Goal: Task Accomplishment & Management: Manage account settings

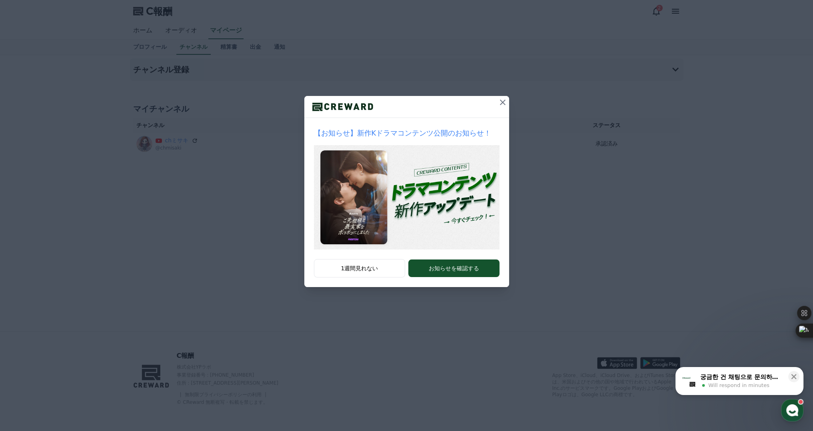
click at [504, 102] on icon at bounding box center [503, 103] width 10 height 10
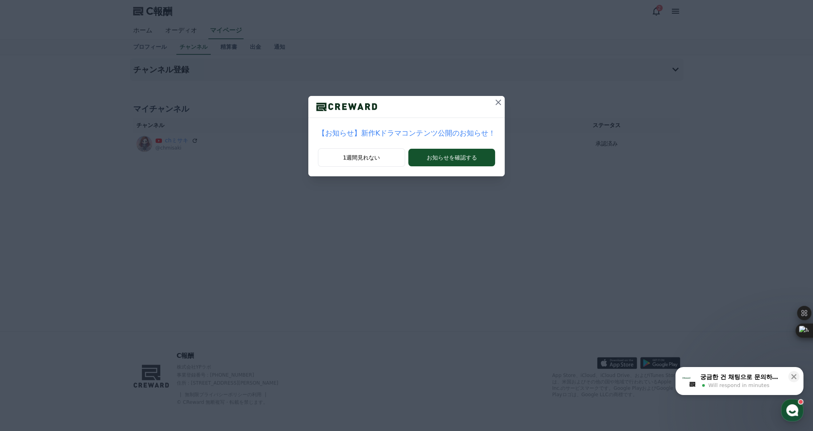
click at [495, 102] on icon at bounding box center [498, 103] width 6 height 6
click at [493, 100] on icon at bounding box center [498, 103] width 10 height 10
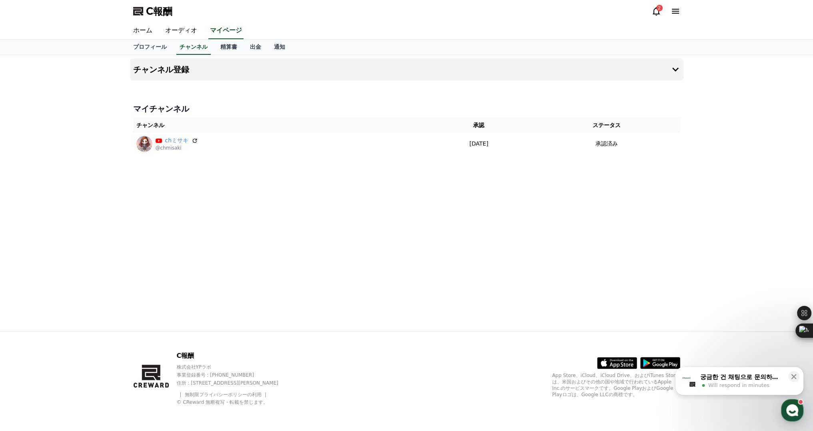
click at [660, 15] on icon at bounding box center [656, 11] width 10 height 10
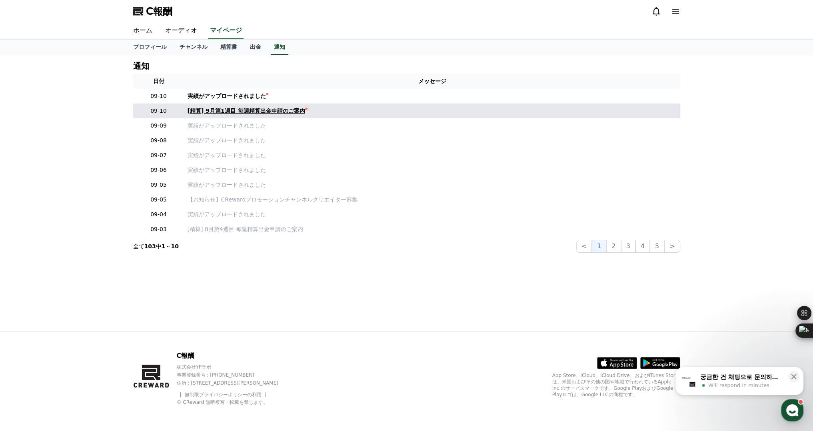
click at [255, 108] on font "[精算] 9月第1週目 毎週精算出金申請のご案内" at bounding box center [247, 111] width 118 height 6
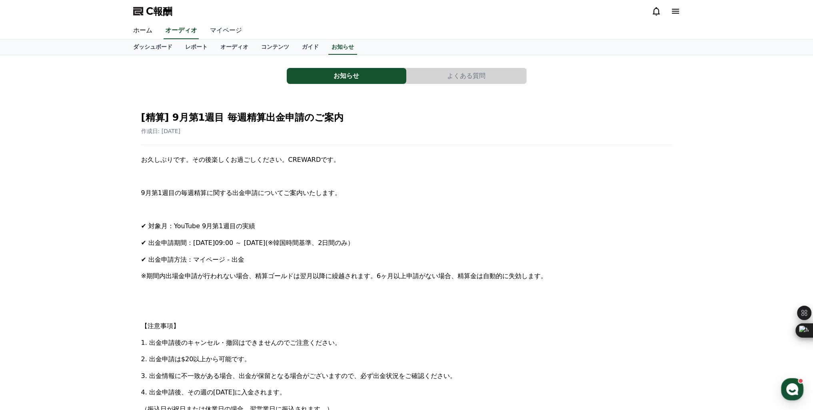
click at [210, 29] on font "マイページ" at bounding box center [226, 30] width 32 height 8
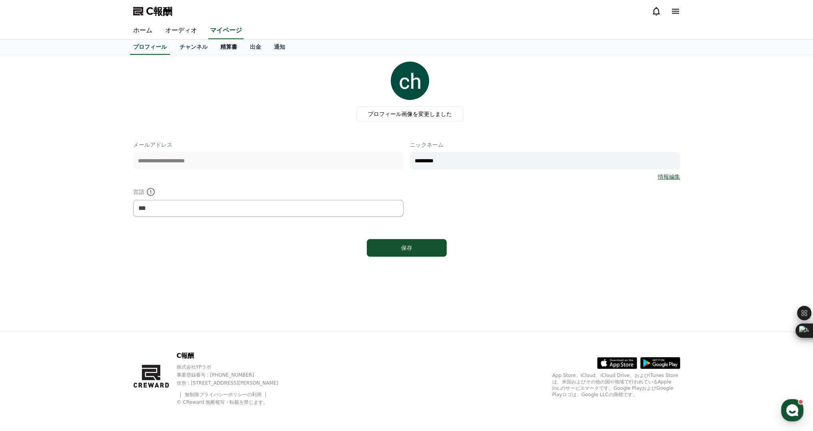
click at [220, 47] on font "精算書" at bounding box center [228, 47] width 17 height 6
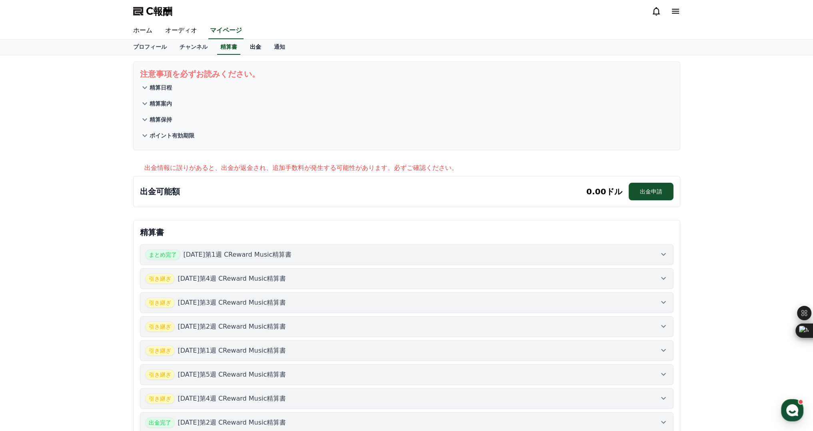
click at [244, 46] on link "出金" at bounding box center [256, 47] width 24 height 15
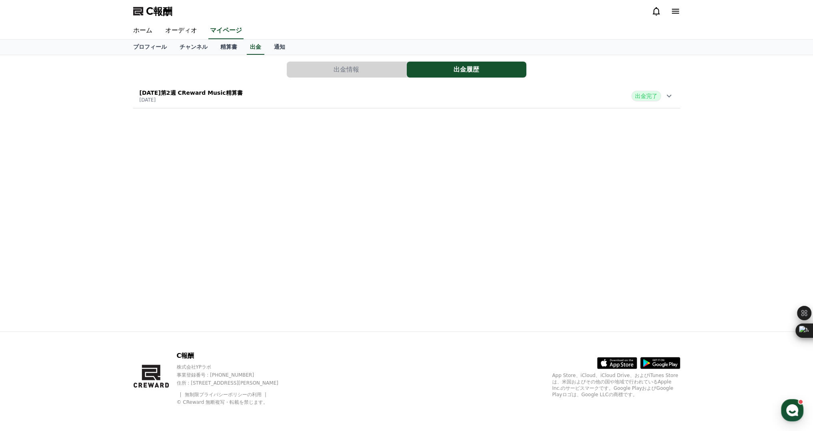
drag, startPoint x: 140, startPoint y: 28, endPoint x: 140, endPoint y: 12, distance: 15.6
click at [140, 28] on font "ホーム" at bounding box center [142, 30] width 19 height 8
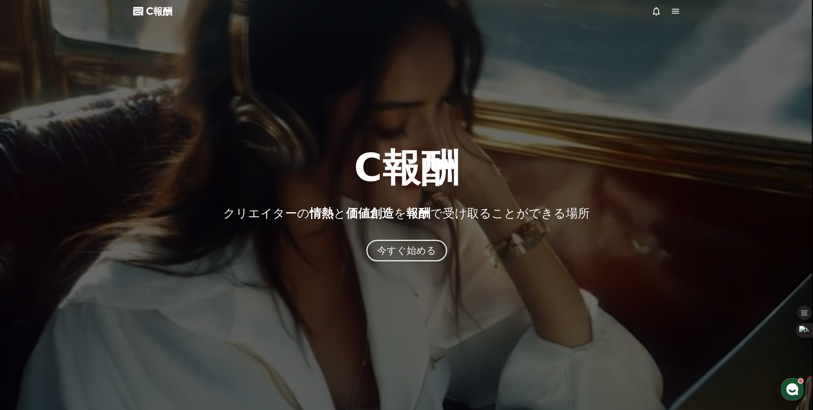
click at [678, 10] on icon at bounding box center [676, 11] width 10 height 10
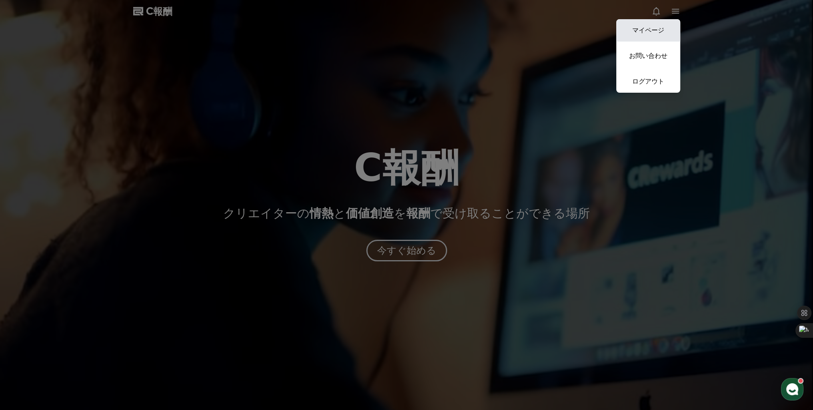
click at [661, 30] on link "マイページ" at bounding box center [648, 30] width 64 height 22
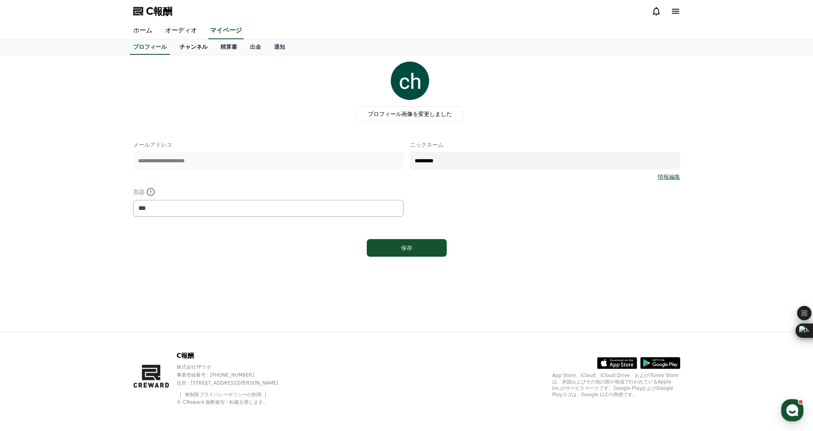
click at [187, 46] on font "チャンネル" at bounding box center [194, 47] width 28 height 6
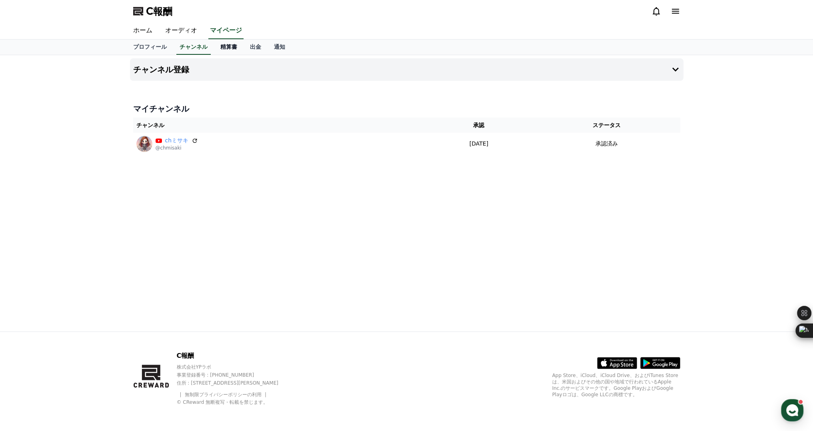
click at [220, 44] on font "精算書" at bounding box center [228, 47] width 17 height 6
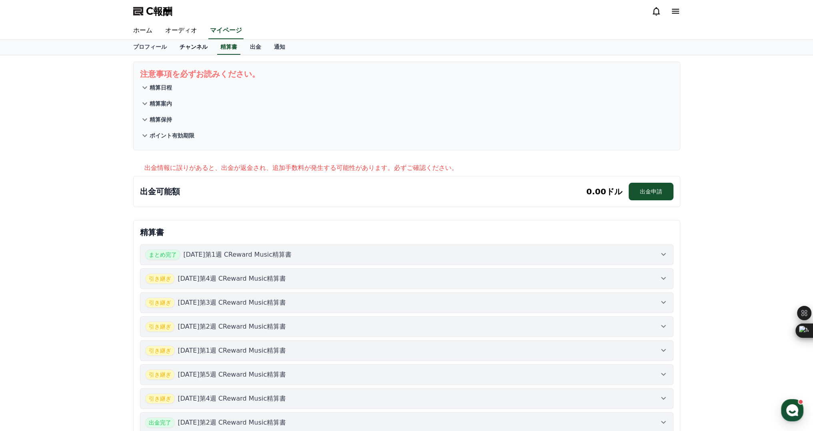
click at [182, 49] on font "チャンネル" at bounding box center [194, 47] width 28 height 6
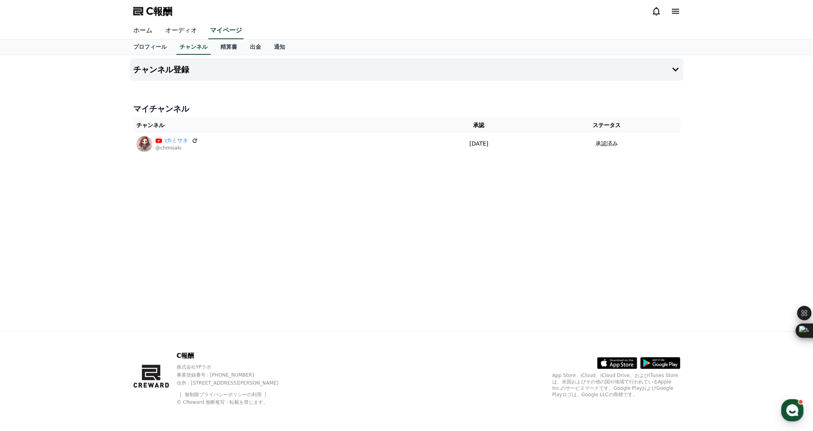
drag, startPoint x: 173, startPoint y: 33, endPoint x: 173, endPoint y: 26, distance: 6.4
click at [173, 33] on font "オーディオ" at bounding box center [181, 30] width 32 height 8
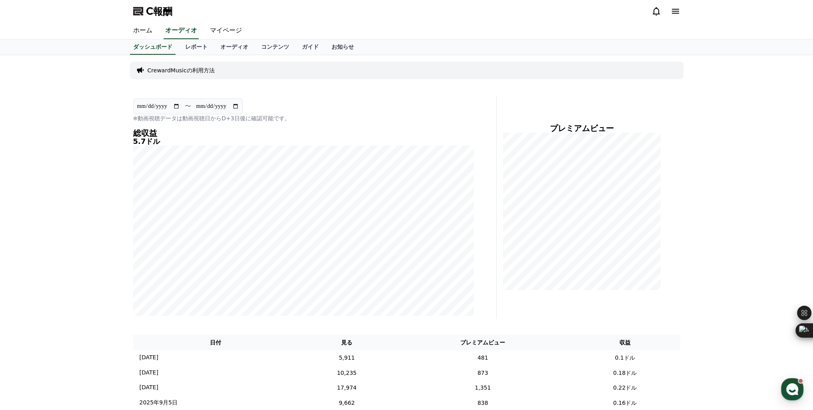
scroll to position [120, 0]
